Goal: Check status: Check status

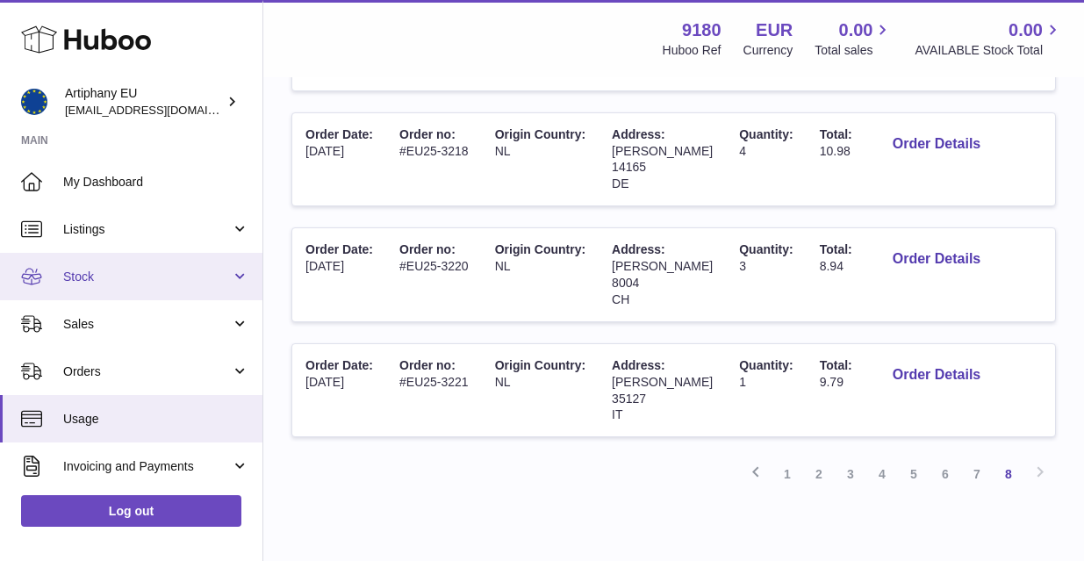
scroll to position [590, 0]
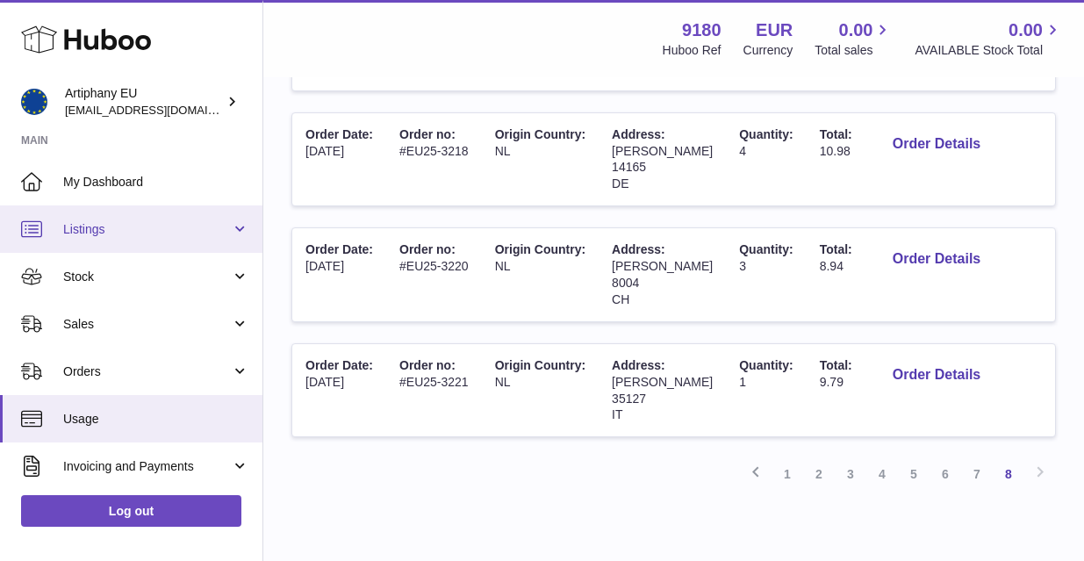
click at [76, 233] on span "Listings" at bounding box center [147, 229] width 168 height 17
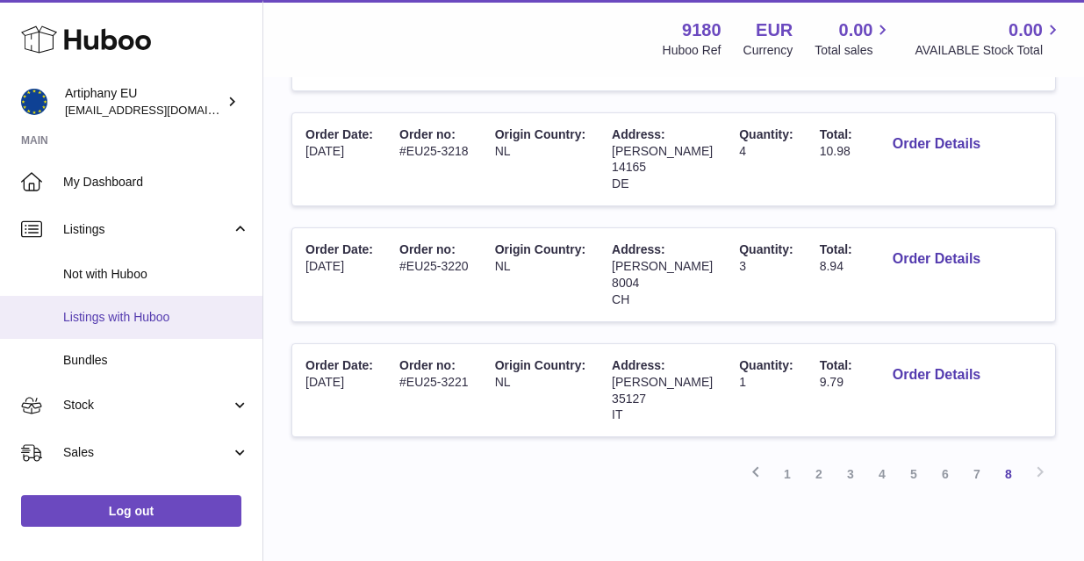
drag, startPoint x: 256, startPoint y: 276, endPoint x: 256, endPoint y: 299, distance: 22.8
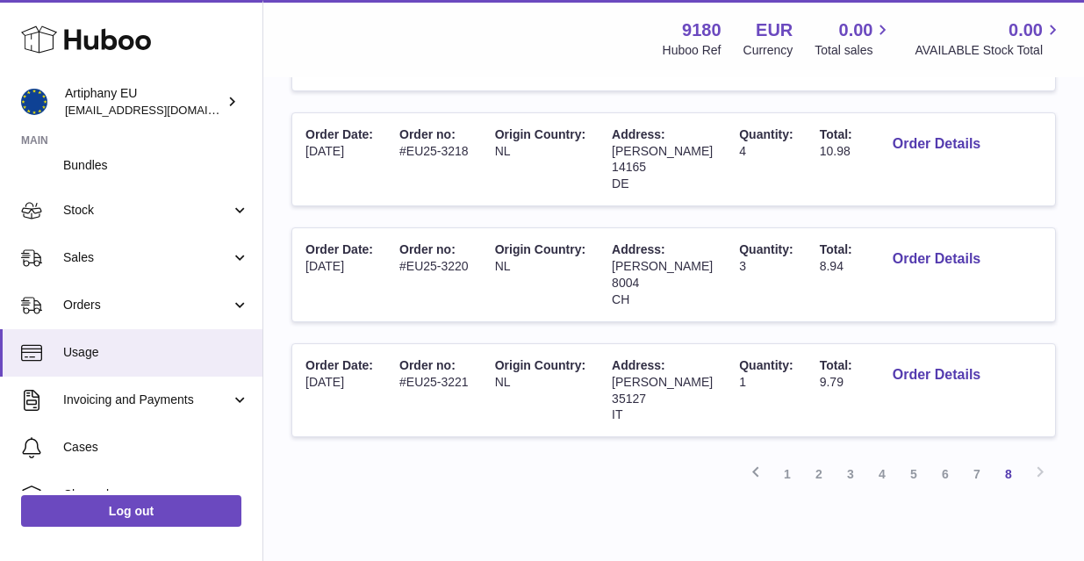
scroll to position [198, 0]
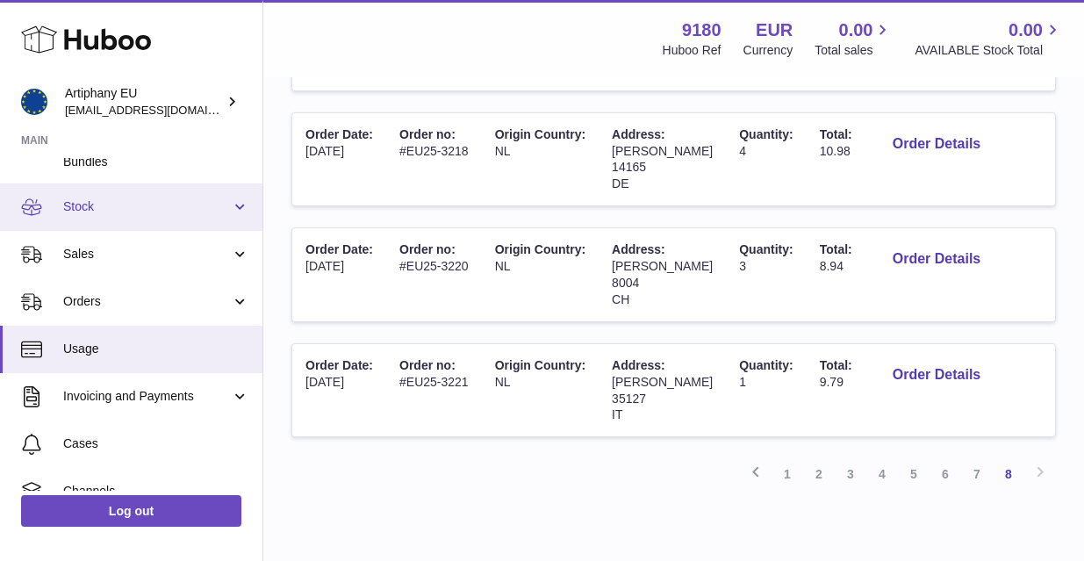
click at [148, 208] on span "Stock" at bounding box center [147, 206] width 168 height 17
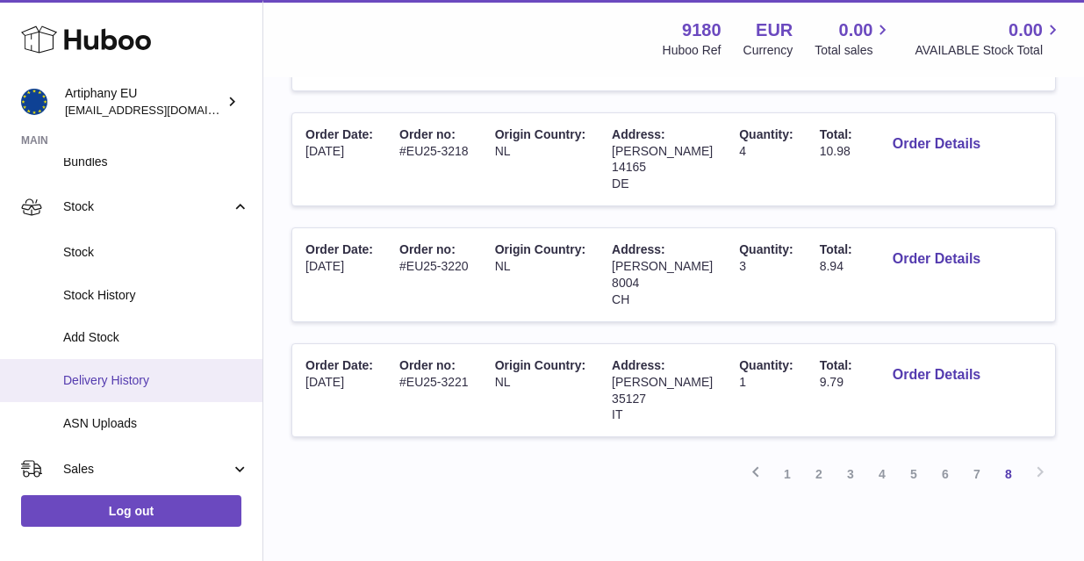
click at [126, 373] on span "Delivery History" at bounding box center [156, 380] width 186 height 17
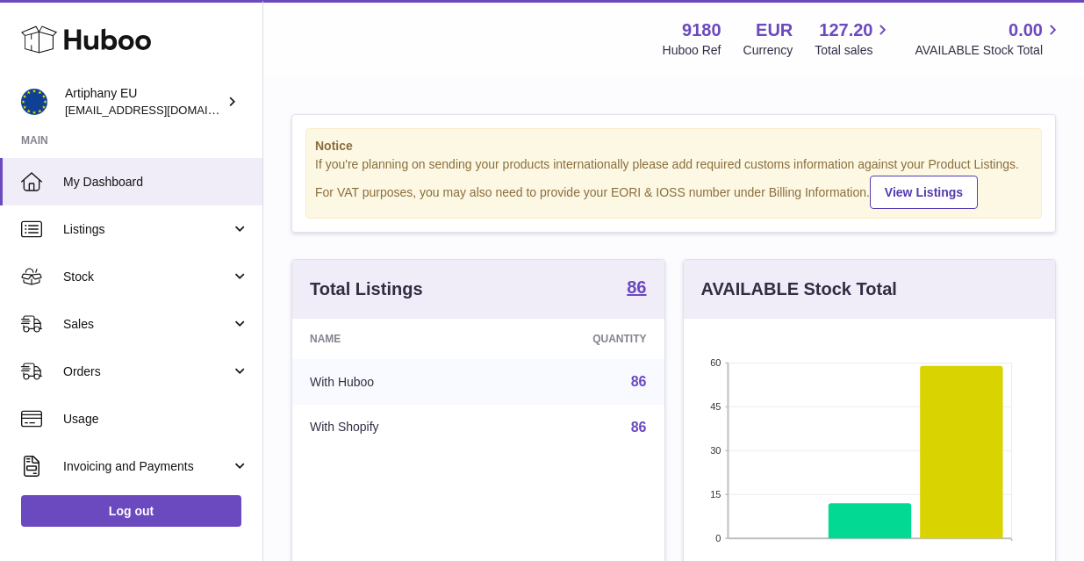
scroll to position [274, 371]
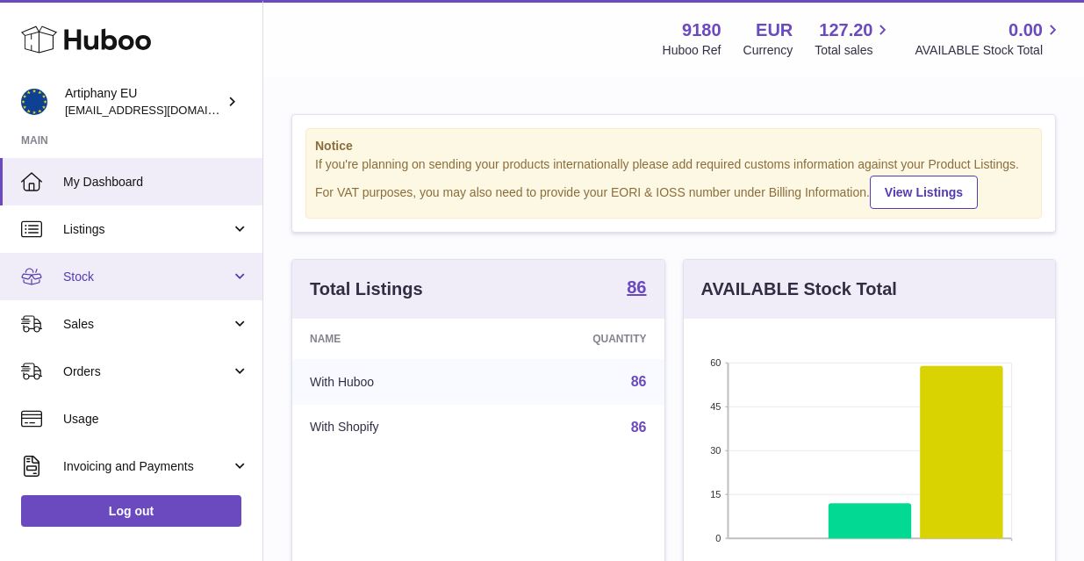
click at [96, 277] on span "Stock" at bounding box center [147, 277] width 168 height 17
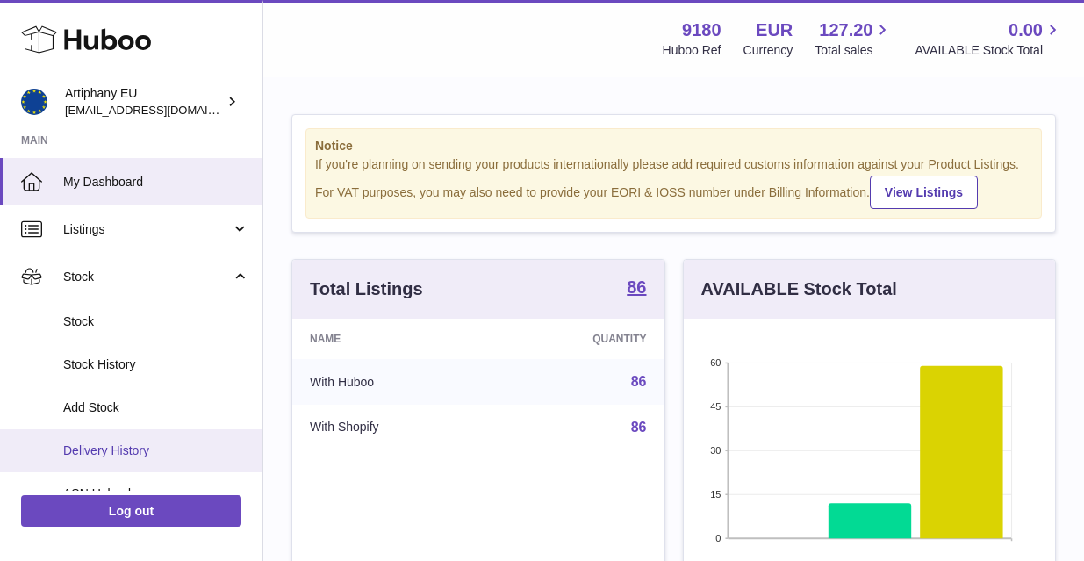
click at [120, 445] on span "Delivery History" at bounding box center [156, 451] width 186 height 17
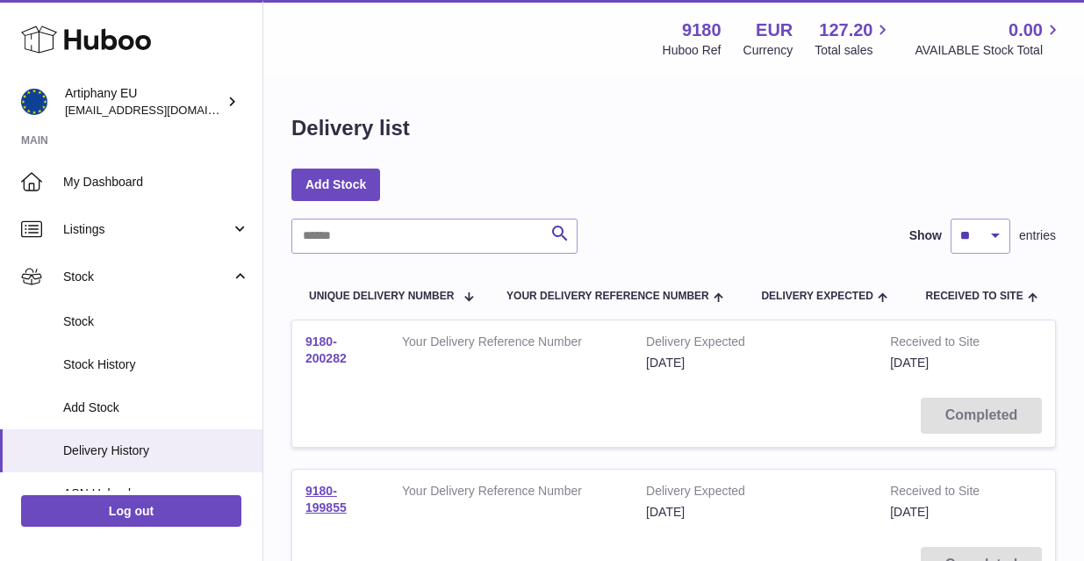
click at [320, 338] on link "9180-200282" at bounding box center [326, 350] width 41 height 31
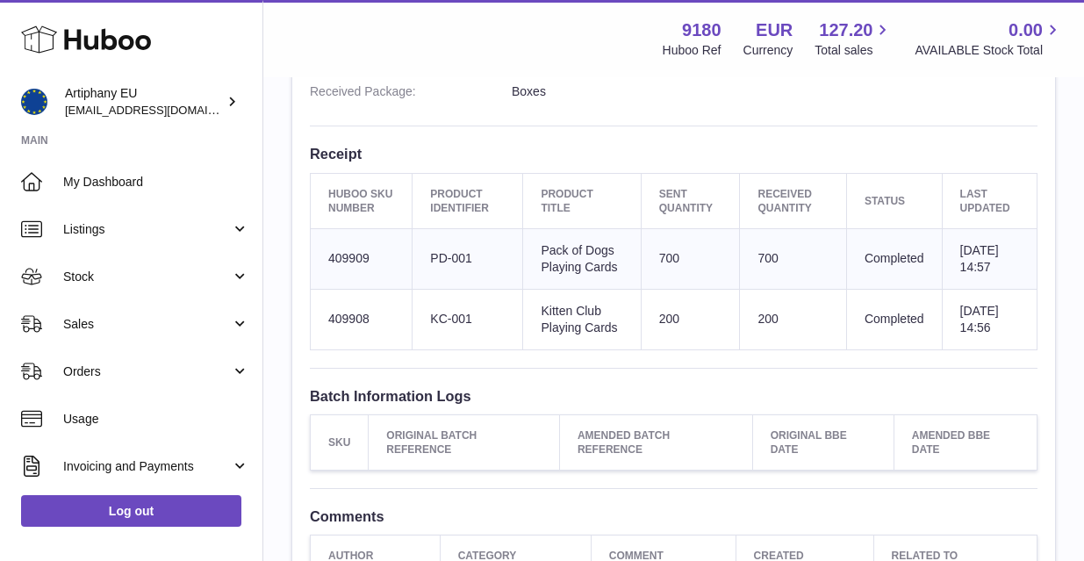
scroll to position [562, 0]
